Goal: Task Accomplishment & Management: Manage account settings

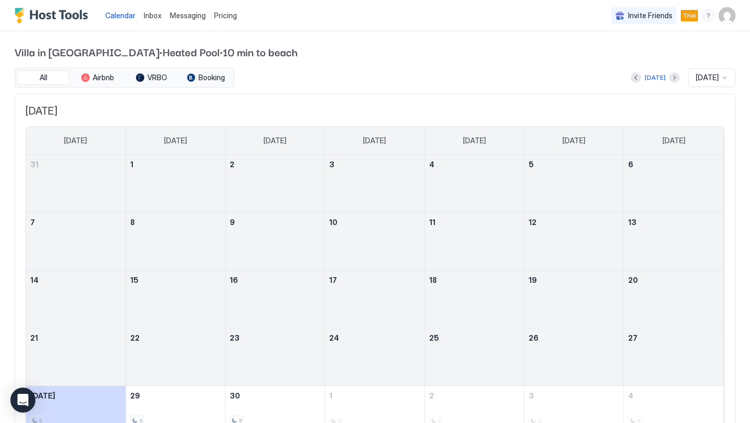
click at [179, 17] on span "Messaging" at bounding box center [188, 15] width 36 height 9
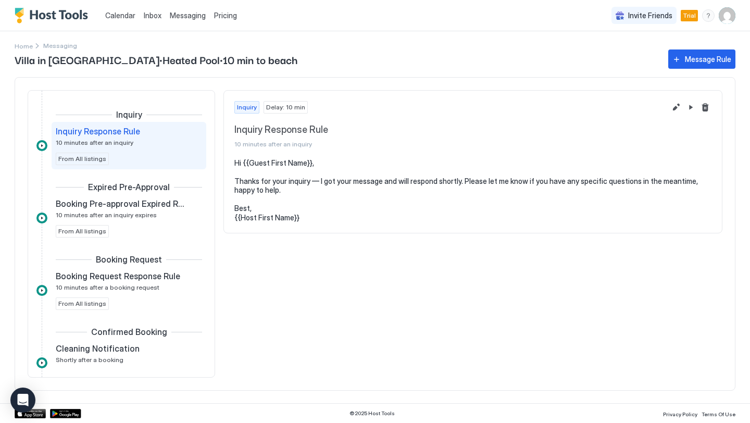
click at [217, 15] on span "Pricing" at bounding box center [225, 15] width 23 height 9
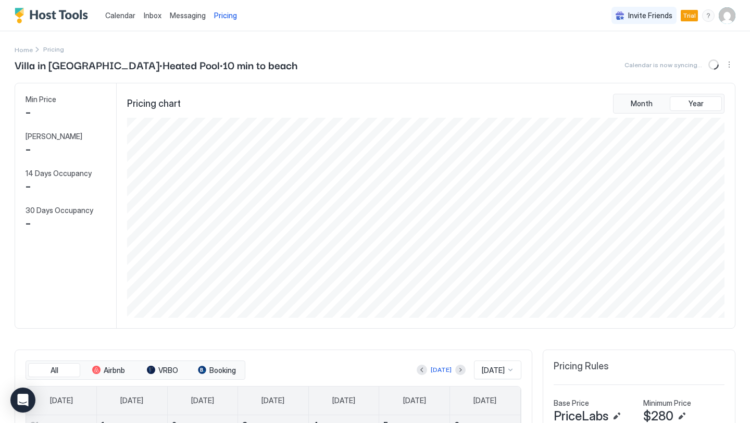
scroll to position [200, 599]
click at [124, 15] on span "Calendar" at bounding box center [120, 15] width 30 height 9
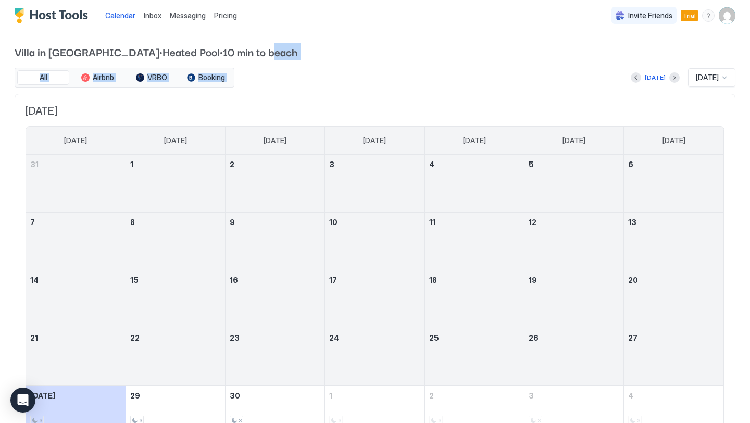
click at [327, 64] on div "Villa in [GEOGRAPHIC_DATA]•Heated Pool•10 min to beach All Airbnb VRBO Booking …" at bounding box center [375, 249] width 721 height 436
click at [153, 10] on link "Inbox" at bounding box center [153, 15] width 18 height 11
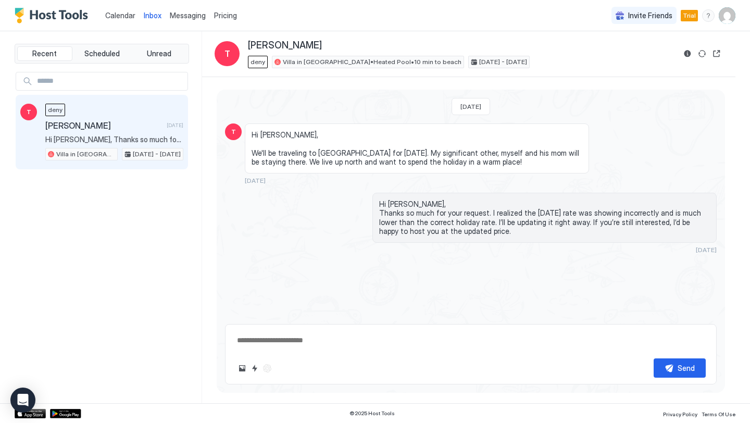
click at [730, 16] on img "User profile" at bounding box center [727, 15] width 17 height 17
type textarea "*"
click at [643, 58] on span "Settings" at bounding box center [633, 58] width 28 height 9
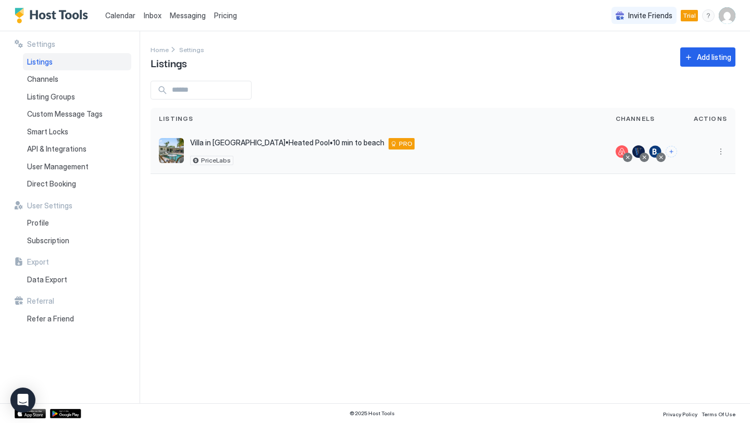
click at [171, 153] on img "listing image" at bounding box center [171, 150] width 25 height 25
click at [719, 155] on button "More options" at bounding box center [720, 151] width 12 height 12
click at [701, 179] on div "Pricing" at bounding box center [693, 183] width 71 height 17
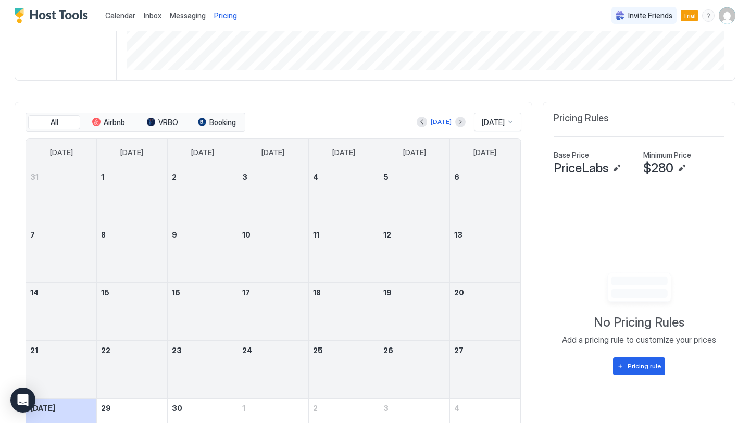
scroll to position [245, 0]
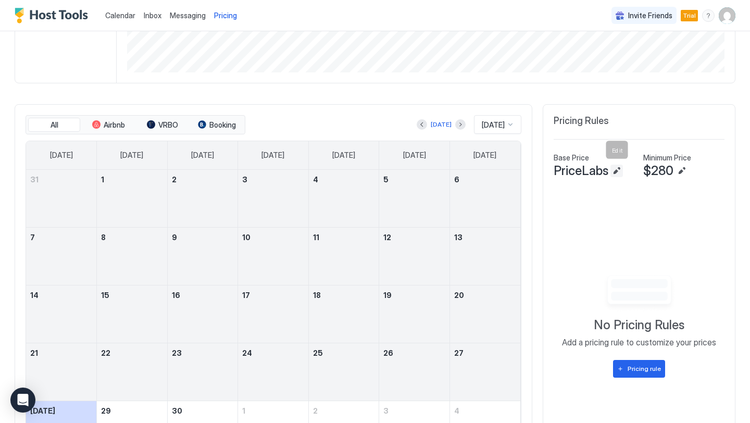
click at [619, 171] on button "Edit" at bounding box center [616, 171] width 12 height 12
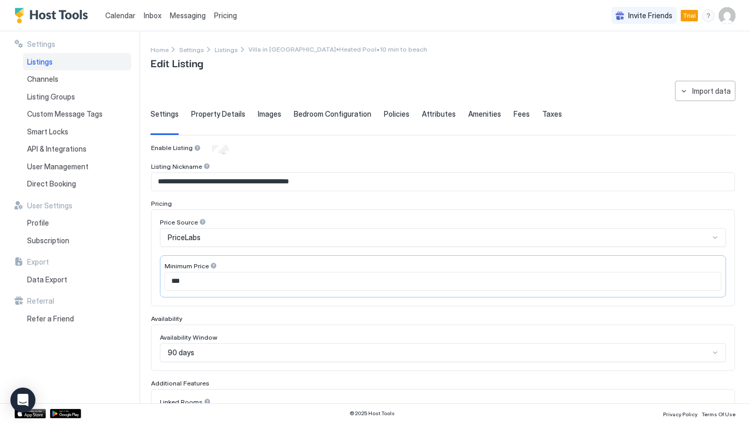
click at [199, 281] on input "***" at bounding box center [443, 281] width 556 height 18
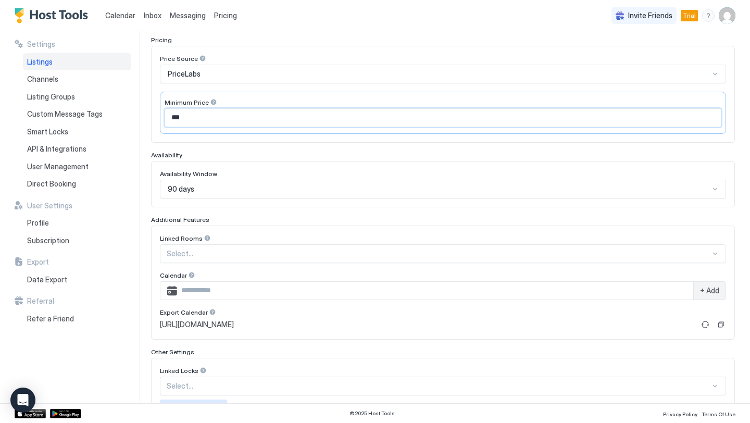
scroll to position [242, 0]
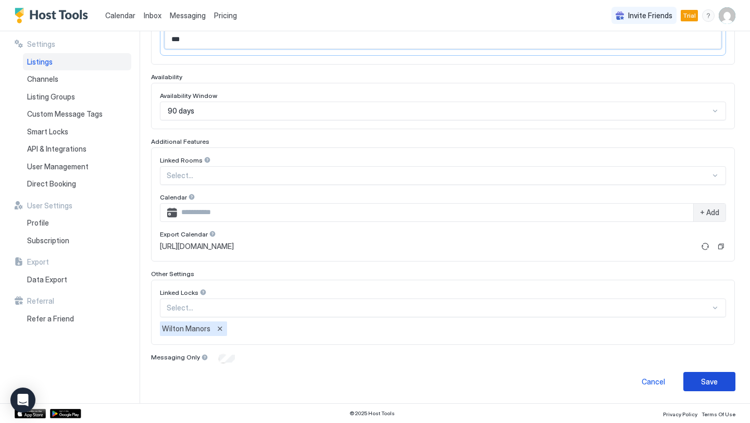
type input "***"
click at [707, 382] on div "Save" at bounding box center [709, 381] width 17 height 11
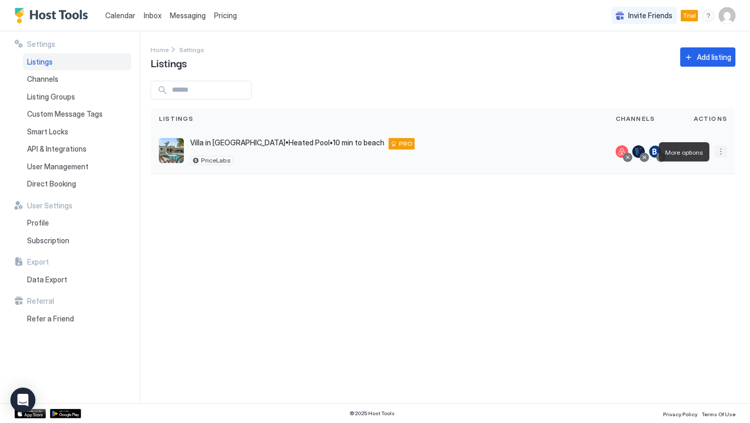
click at [715, 155] on button "More options" at bounding box center [720, 151] width 12 height 12
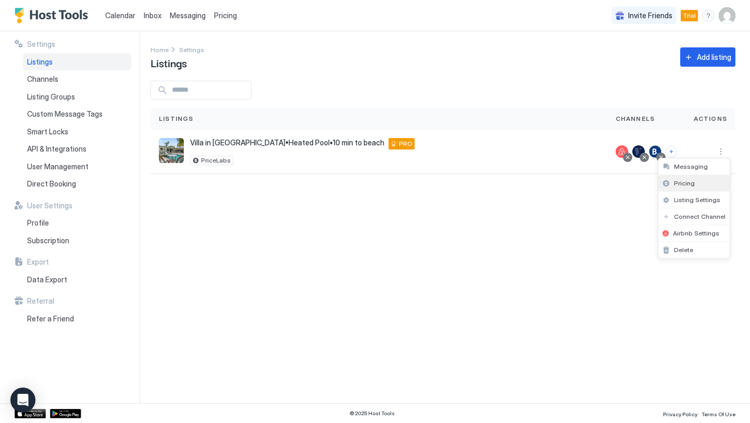
click at [696, 181] on div "Pricing" at bounding box center [693, 183] width 71 height 17
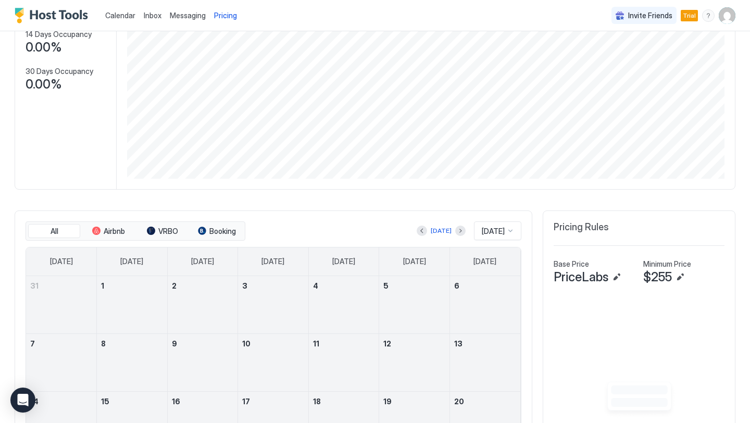
scroll to position [321, 0]
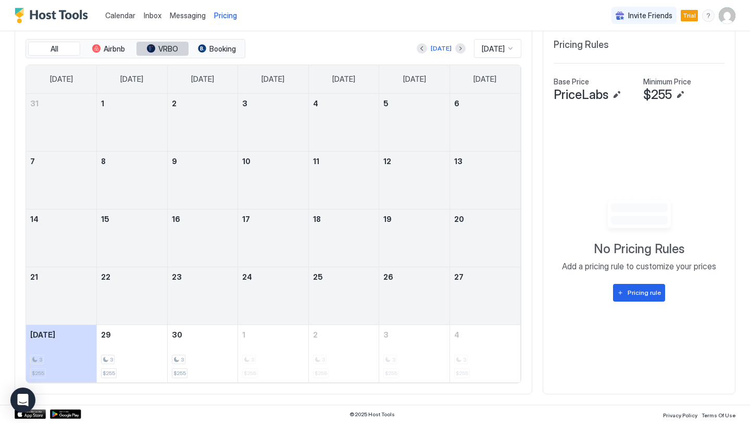
click at [151, 51] on div "tab-group" at bounding box center [151, 48] width 8 height 8
click at [123, 50] on span "Airbnb" at bounding box center [114, 48] width 21 height 9
click at [187, 48] on button "VRBO" at bounding box center [162, 49] width 52 height 15
click at [226, 47] on span "Booking" at bounding box center [222, 48] width 27 height 9
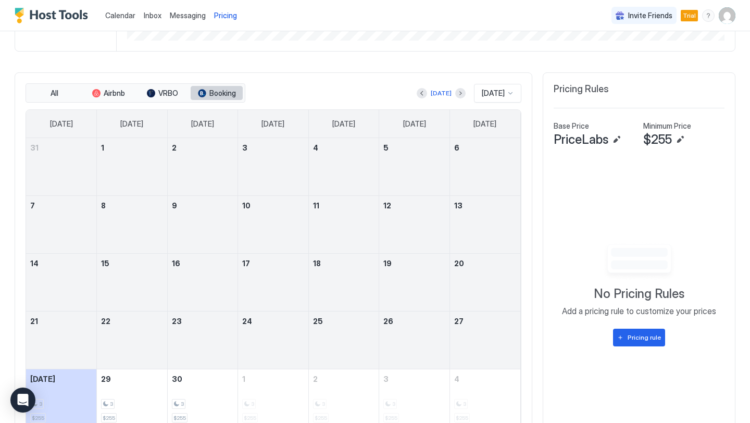
scroll to position [366, 0]
